Goal: Task Accomplishment & Management: Manage account settings

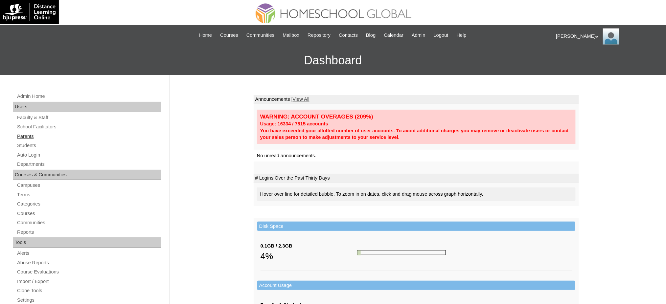
click at [26, 136] on link "Parents" at bounding box center [88, 136] width 145 height 8
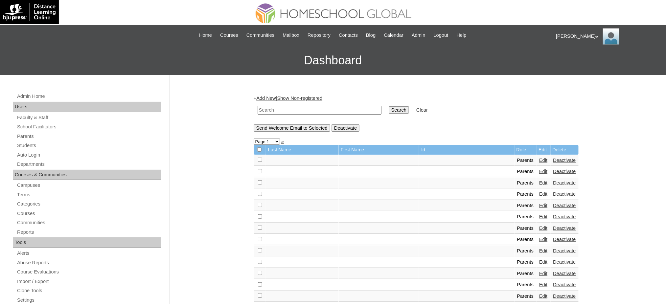
click at [304, 110] on input "text" at bounding box center [320, 110] width 124 height 9
paste input "MHP00459-TECHPH2021"
type input "MHP00459-TECHPH2021"
click at [389, 110] on input "Search" at bounding box center [399, 110] width 20 height 7
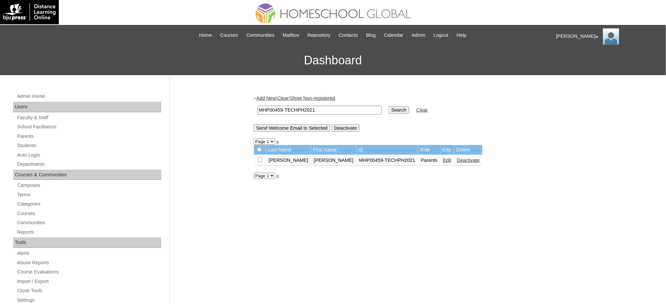
click at [444, 158] on link "Edit" at bounding box center [448, 160] width 8 height 5
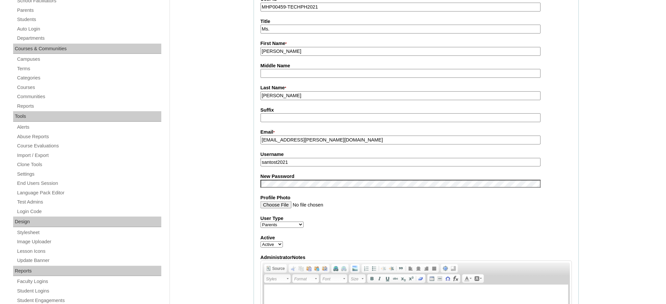
scroll to position [132, 0]
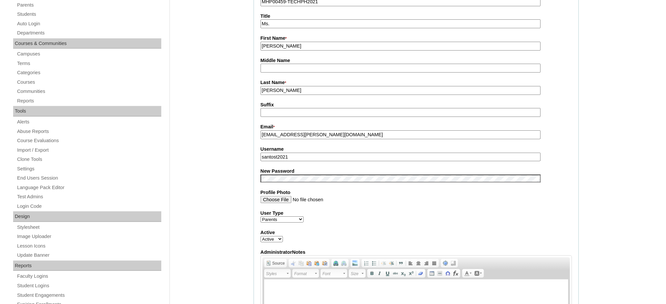
click at [285, 155] on input "santost2021" at bounding box center [401, 157] width 280 height 9
paste input "MHP00459-TECHPH"
click at [274, 153] on input "MHP00459-TECHPH2021" at bounding box center [401, 157] width 280 height 9
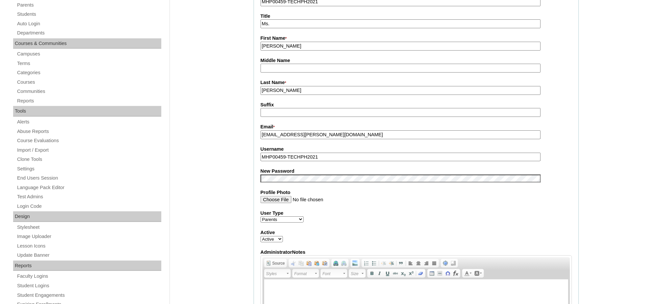
click at [274, 154] on input "MHP00459-TECHPH2021" at bounding box center [401, 157] width 280 height 9
paste input "santost"
type input "santost2021"
click at [288, 47] on input "Maria Rosario" at bounding box center [401, 46] width 280 height 9
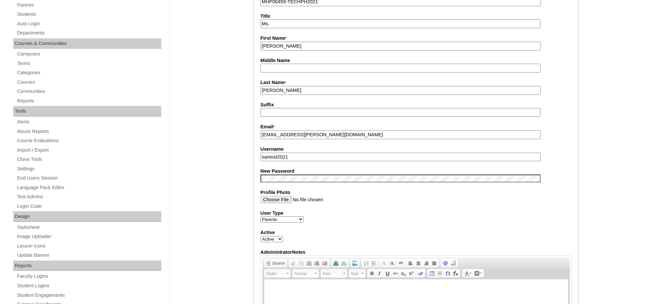
click at [288, 47] on input "Maria Rosario" at bounding box center [401, 46] width 280 height 9
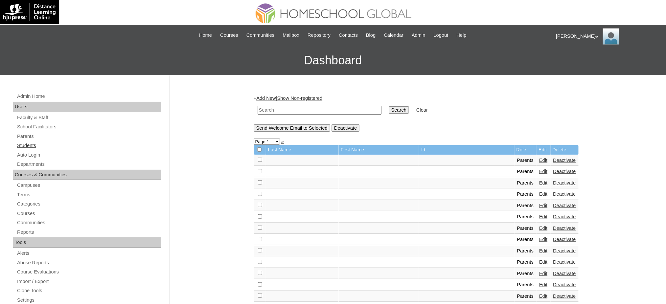
click at [26, 147] on link "Students" at bounding box center [88, 146] width 145 height 8
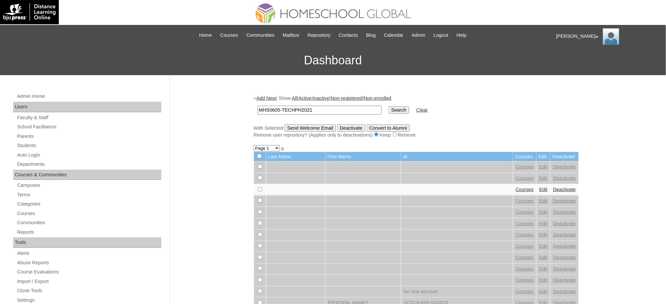
type input "MHS0605-TECHPH2021"
click at [389, 107] on input "Search" at bounding box center [399, 110] width 20 height 7
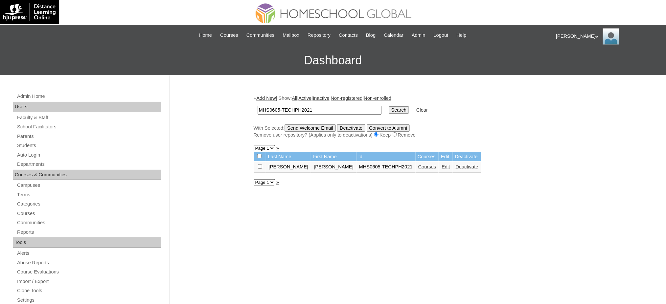
click at [442, 165] on link "Edit" at bounding box center [446, 166] width 8 height 5
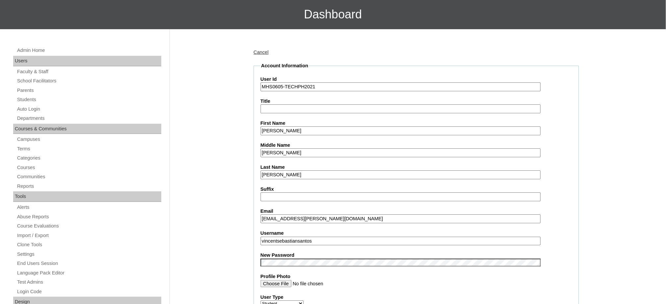
scroll to position [87, 0]
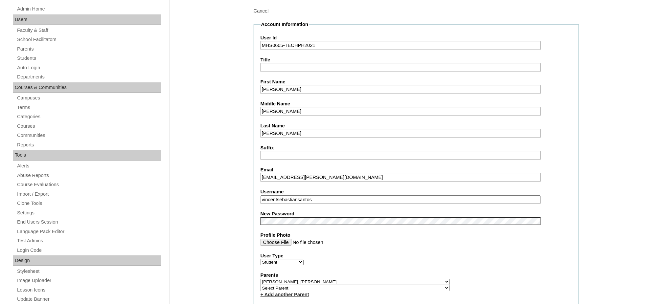
click at [298, 197] on input "vincentsebastiansantos" at bounding box center [401, 200] width 280 height 9
click at [276, 90] on input "Vincent Sebastian" at bounding box center [401, 89] width 280 height 9
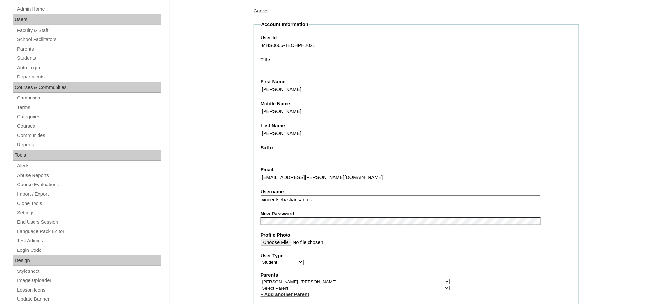
click at [276, 90] on input "Vincent Sebastian" at bounding box center [401, 89] width 280 height 9
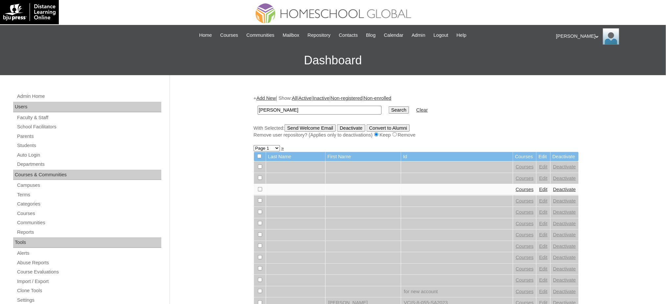
type input "[PERSON_NAME]"
click at [389, 108] on input "Search" at bounding box center [399, 110] width 20 height 7
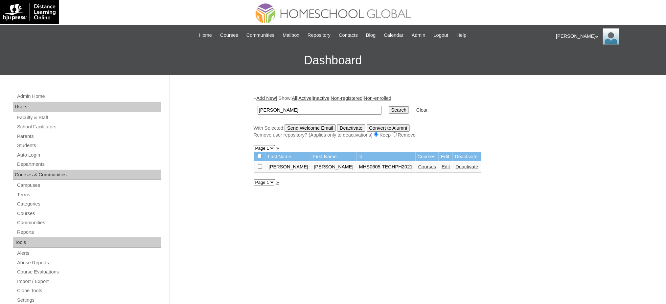
click at [419, 165] on link "Courses" at bounding box center [428, 166] width 18 height 5
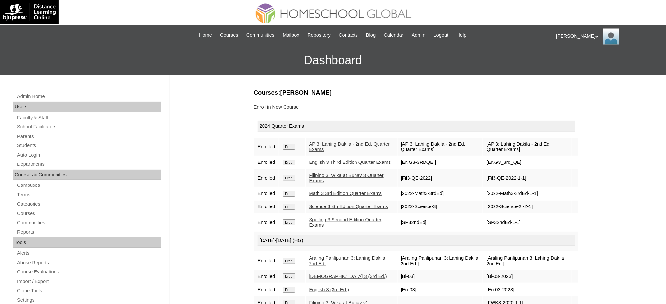
scroll to position [44, 0]
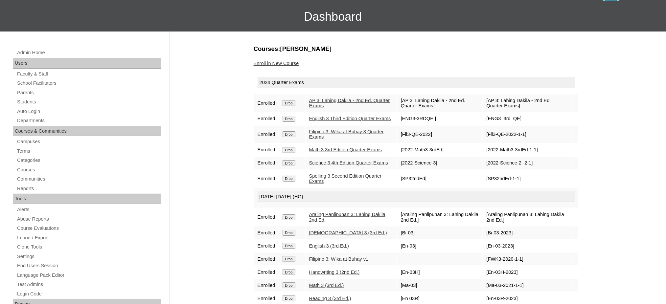
click at [290, 102] on input "Drop" at bounding box center [289, 103] width 13 height 6
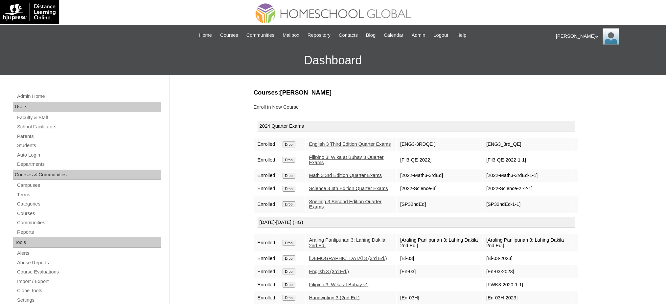
click at [293, 145] on input "Drop" at bounding box center [289, 145] width 13 height 6
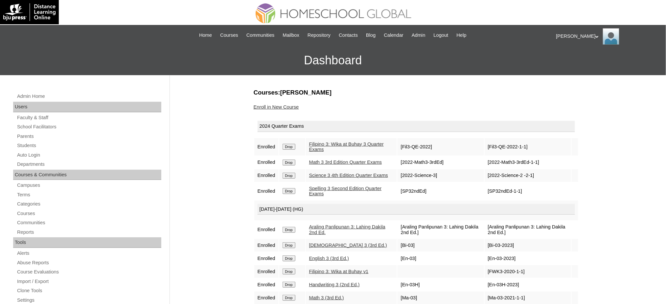
click at [295, 146] on input "Drop" at bounding box center [289, 147] width 13 height 6
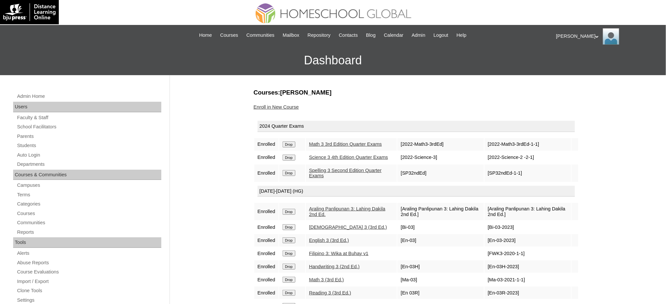
click at [294, 147] on td "Drop" at bounding box center [292, 144] width 26 height 12
click at [292, 144] on input "Drop" at bounding box center [289, 145] width 13 height 6
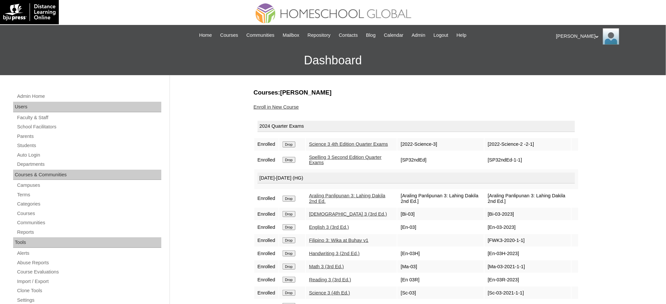
click at [293, 144] on input "Drop" at bounding box center [289, 145] width 13 height 6
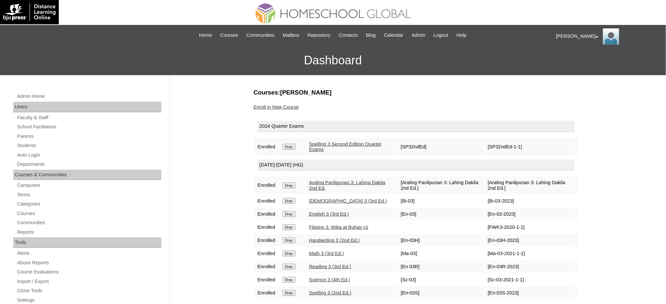
click at [295, 144] on input "Drop" at bounding box center [289, 147] width 13 height 6
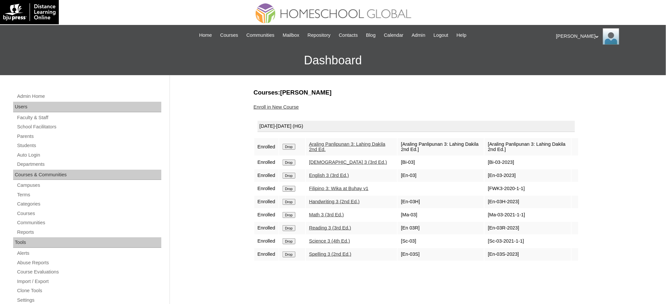
click at [290, 146] on input "Drop" at bounding box center [289, 147] width 13 height 6
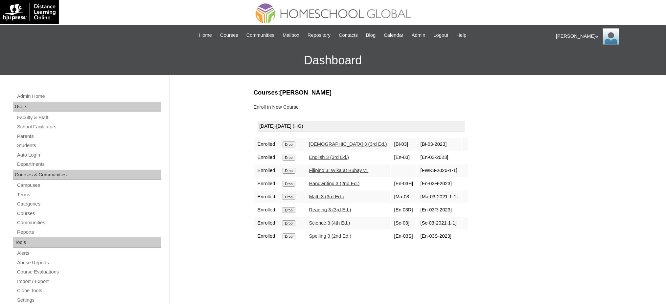
click at [288, 145] on input "Drop" at bounding box center [289, 145] width 13 height 6
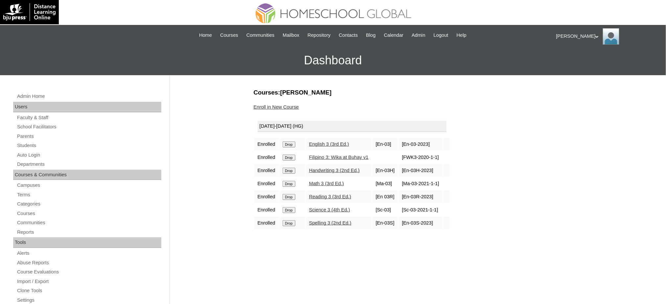
click at [291, 145] on input "Drop" at bounding box center [289, 145] width 13 height 6
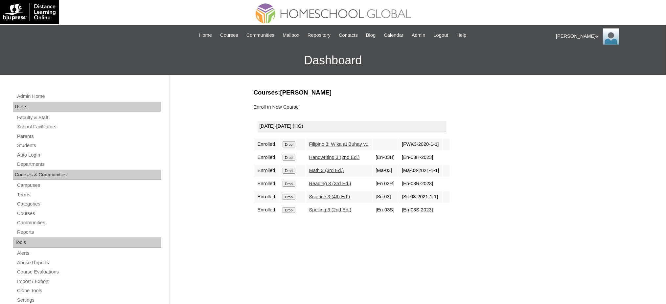
drag, startPoint x: 0, startPoint y: 0, endPoint x: 291, endPoint y: 144, distance: 324.5
click at [291, 144] on input "Drop" at bounding box center [289, 145] width 13 height 6
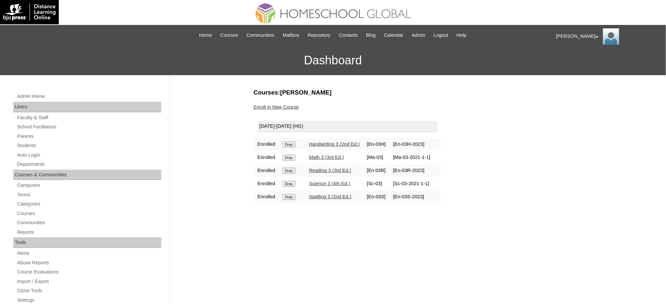
click at [287, 144] on input "Drop" at bounding box center [289, 145] width 13 height 6
click at [289, 143] on input "Drop" at bounding box center [289, 145] width 13 height 6
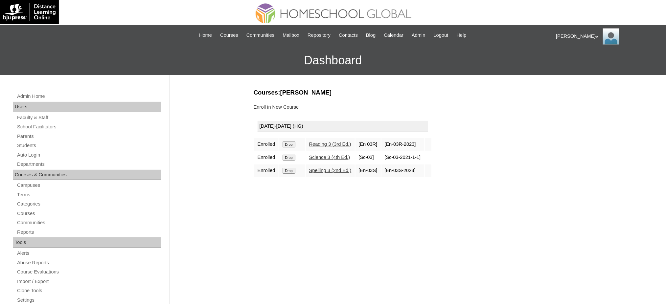
click at [286, 145] on input "Drop" at bounding box center [289, 145] width 13 height 6
click at [294, 144] on input "Drop" at bounding box center [289, 145] width 13 height 6
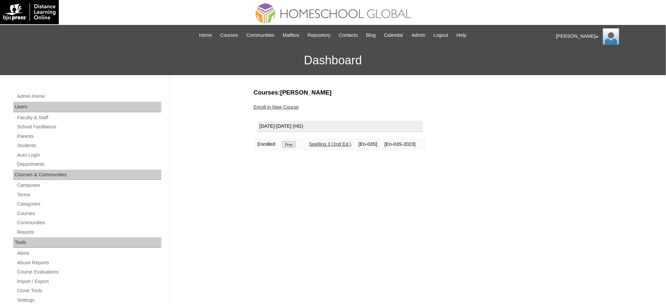
click at [292, 143] on input "Drop" at bounding box center [289, 145] width 13 height 6
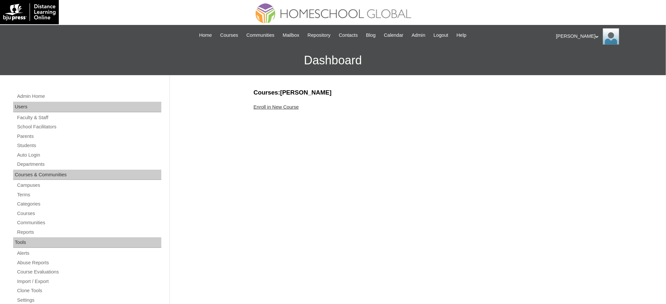
click at [288, 106] on link "Enroll in New Course" at bounding box center [276, 107] width 45 height 5
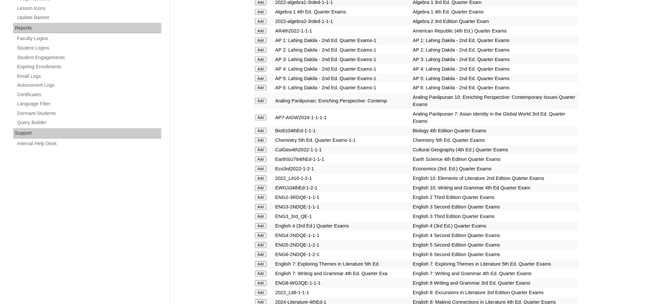
scroll to position [395, 0]
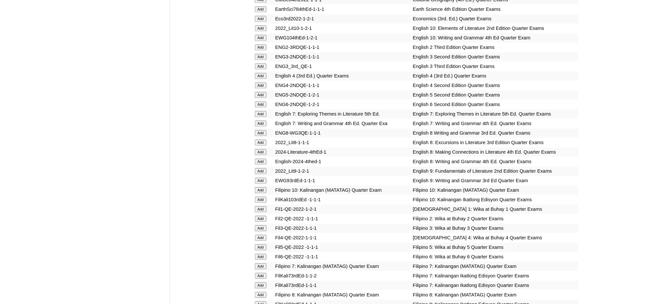
scroll to position [526, 0]
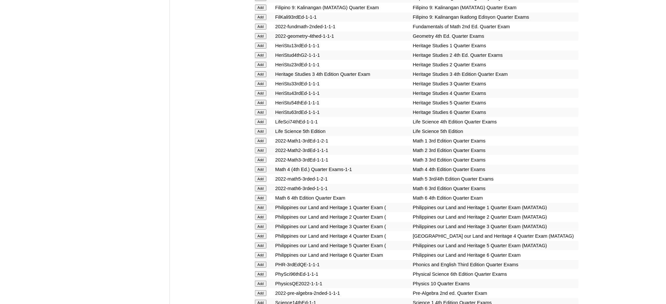
scroll to position [833, 0]
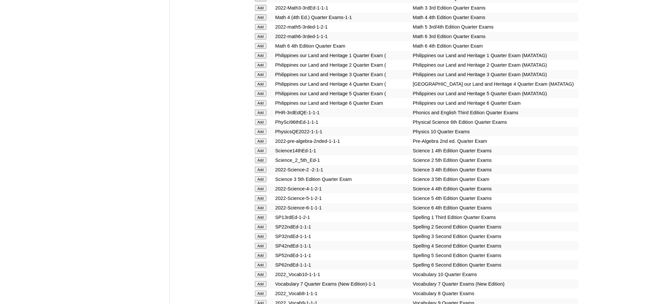
scroll to position [1008, 0]
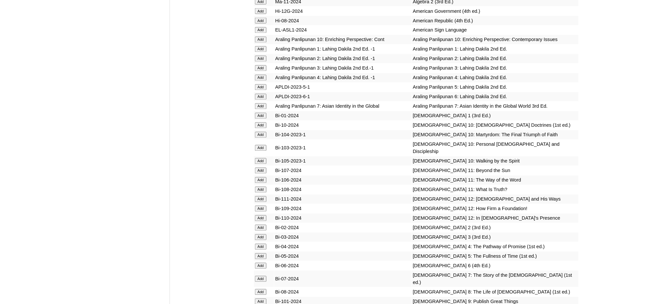
scroll to position [1403, 0]
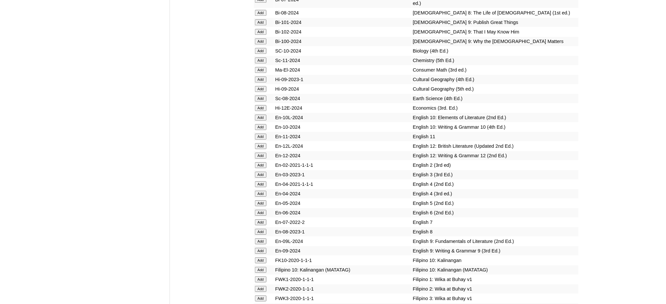
scroll to position [1622, 0]
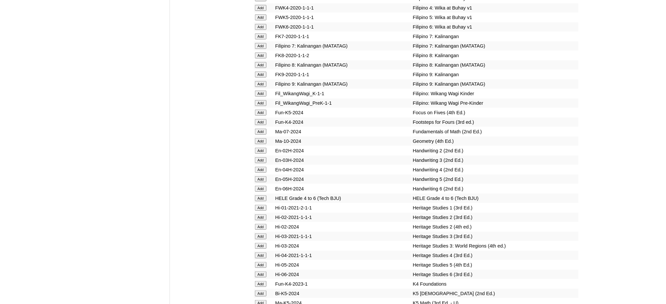
scroll to position [1973, 0]
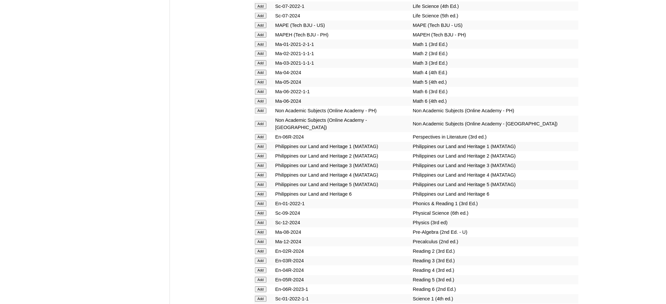
scroll to position [2236, 0]
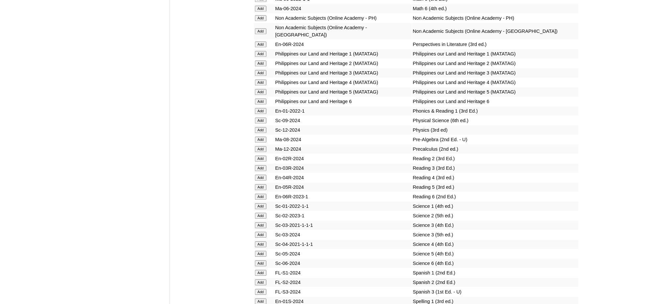
scroll to position [2323, 0]
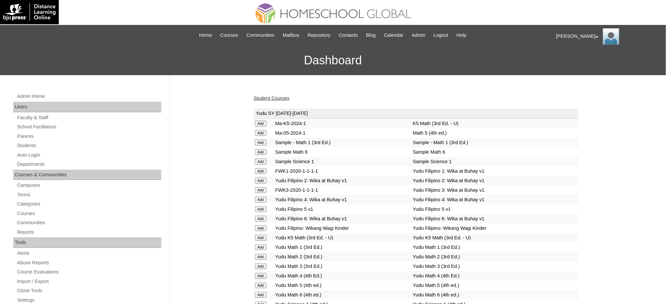
click at [267, 99] on link "Student Courses" at bounding box center [272, 98] width 36 height 5
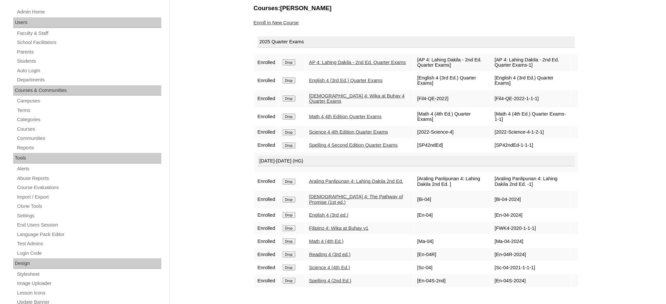
scroll to position [87, 0]
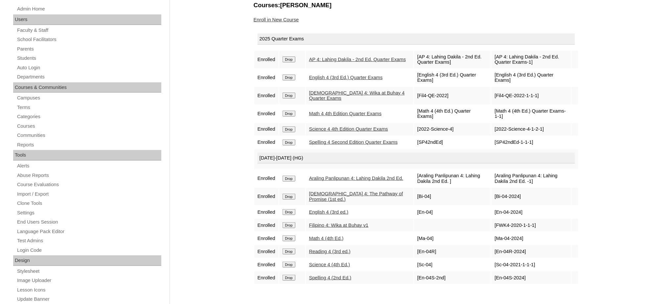
click at [290, 57] on form "Drop" at bounding box center [292, 59] width 19 height 5
click at [291, 59] on input "Drop" at bounding box center [289, 60] width 13 height 6
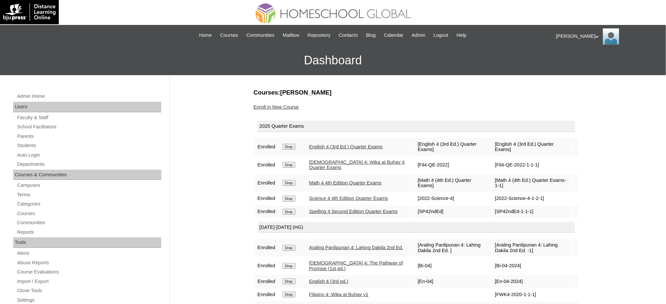
click at [294, 150] on input "Drop" at bounding box center [289, 147] width 13 height 6
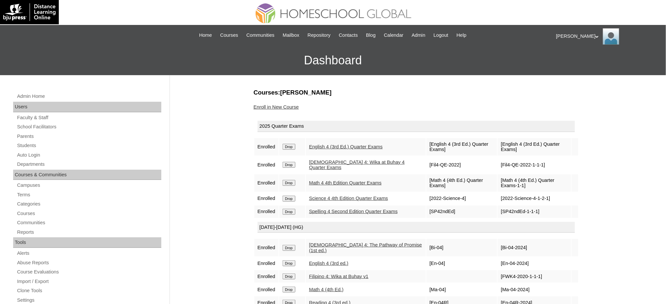
click at [287, 106] on link "Enroll in New Course" at bounding box center [276, 107] width 45 height 5
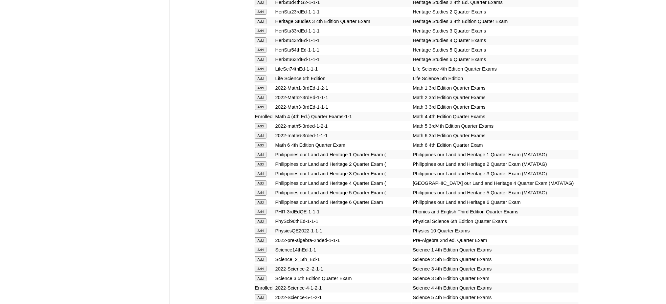
scroll to position [921, 0]
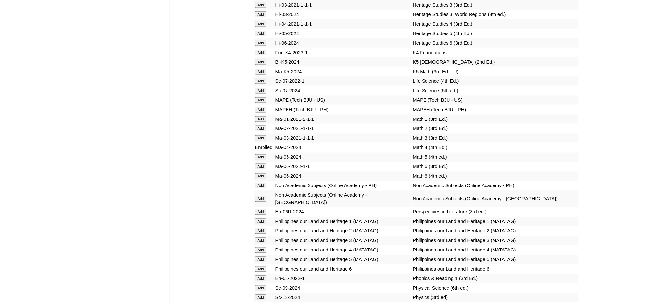
scroll to position [2279, 0]
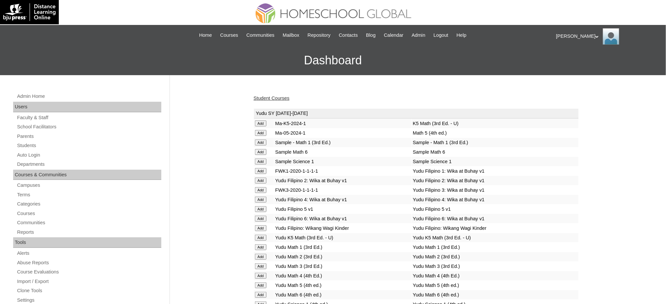
click at [266, 98] on link "Student Courses" at bounding box center [272, 98] width 36 height 5
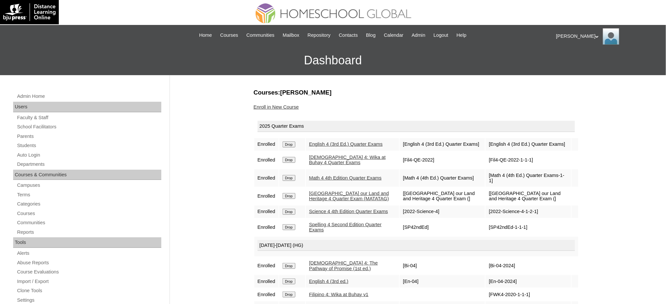
click at [295, 107] on link "Enroll in New Course" at bounding box center [276, 107] width 45 height 5
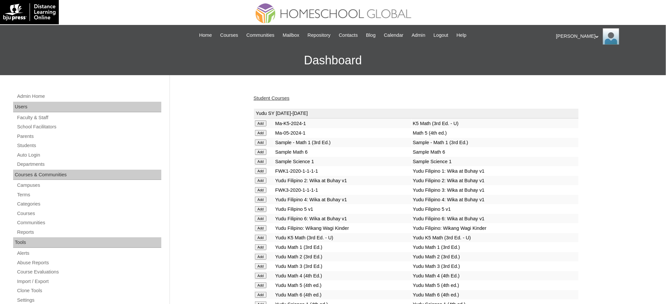
click at [287, 97] on link "Student Courses" at bounding box center [272, 98] width 36 height 5
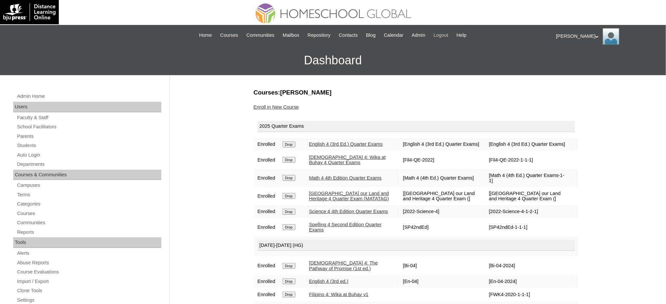
click at [448, 34] on span "Logout" at bounding box center [441, 36] width 15 height 8
